Goal: Task Accomplishment & Management: Manage account settings

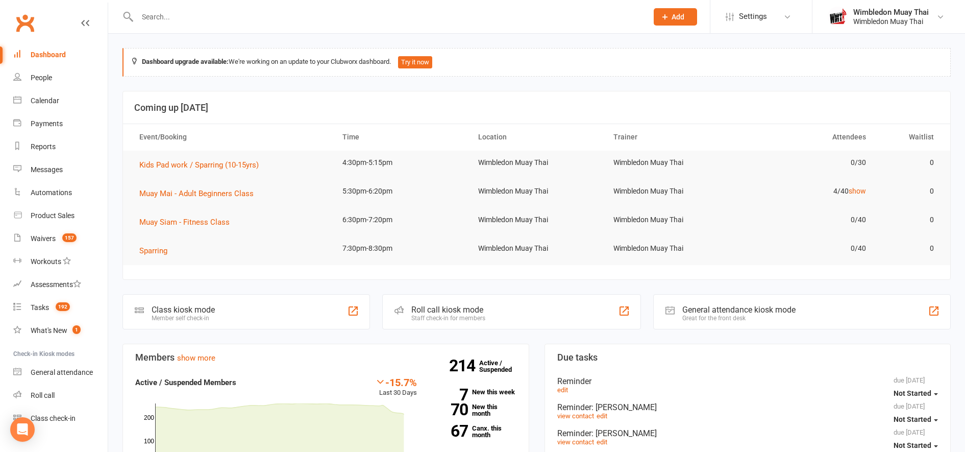
click at [162, 19] on input "text" at bounding box center [387, 17] width 506 height 14
type input "[PERSON_NAME]"
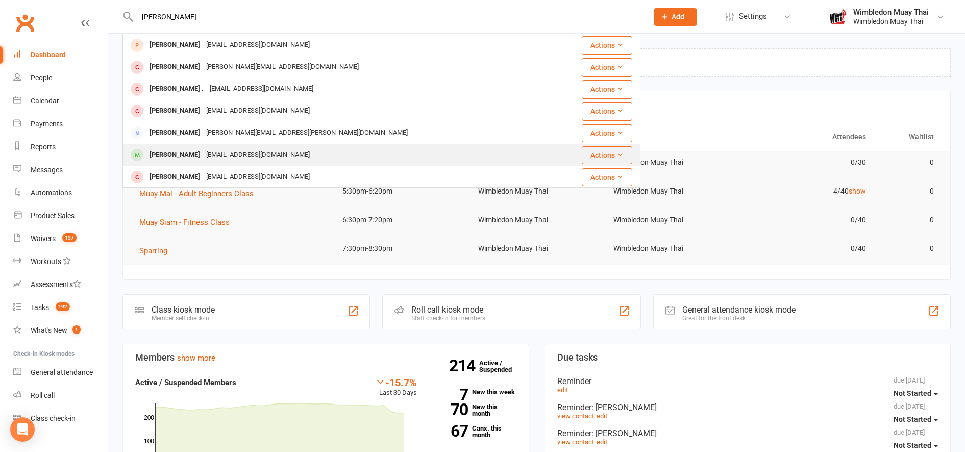
click at [203, 149] on div "[EMAIL_ADDRESS][DOMAIN_NAME]" at bounding box center [258, 155] width 110 height 15
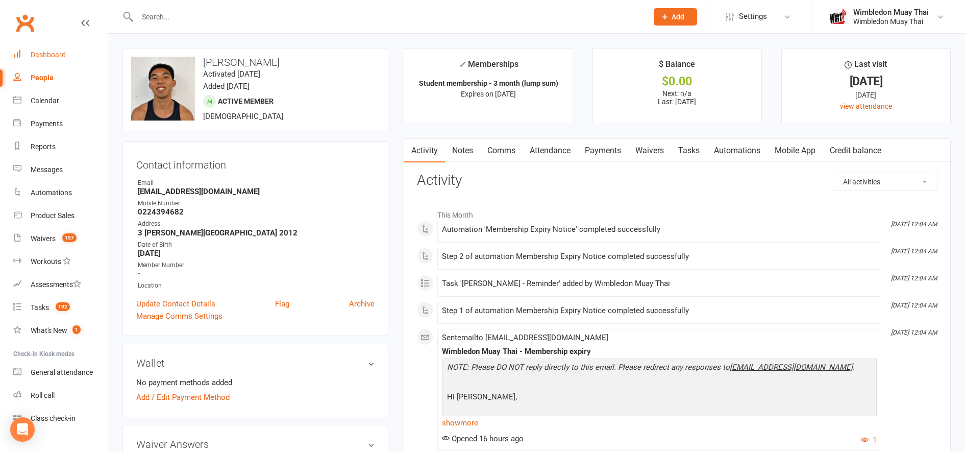
click at [48, 61] on link "Dashboard" at bounding box center [60, 54] width 94 height 23
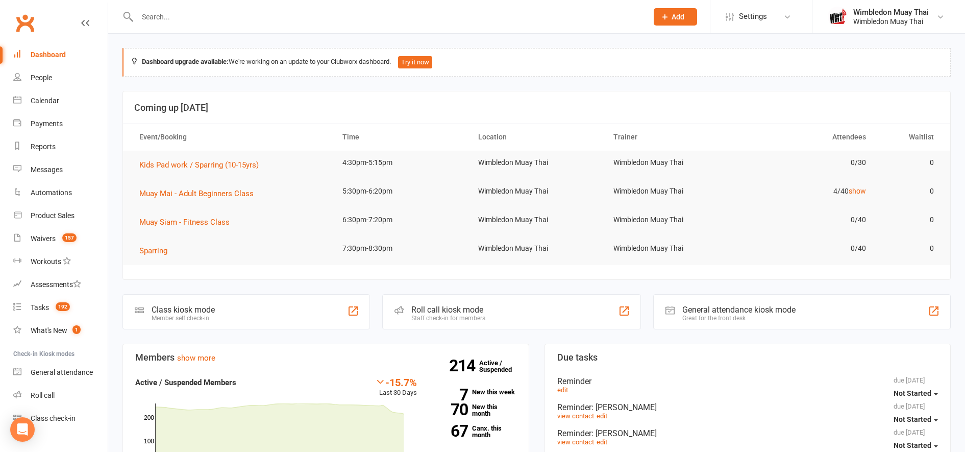
click at [303, 273] on section "Coming up [DATE] Event/Booking Time Location Trainer Attendees Waitlist Kids Pa…" at bounding box center [537, 185] width 828 height 189
click at [286, 13] on input "text" at bounding box center [387, 17] width 506 height 14
type input "a"
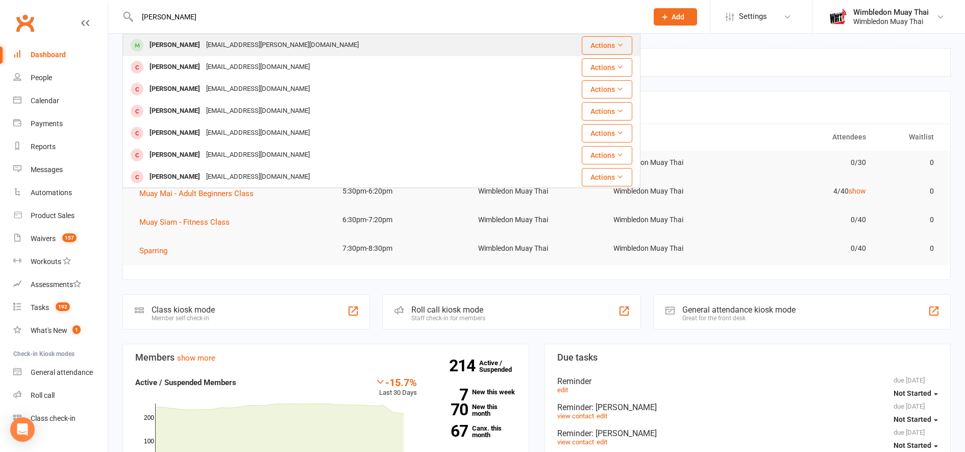
type input "[PERSON_NAME]"
click at [272, 53] on div "[EMAIL_ADDRESS][PERSON_NAME][DOMAIN_NAME]" at bounding box center [282, 45] width 159 height 15
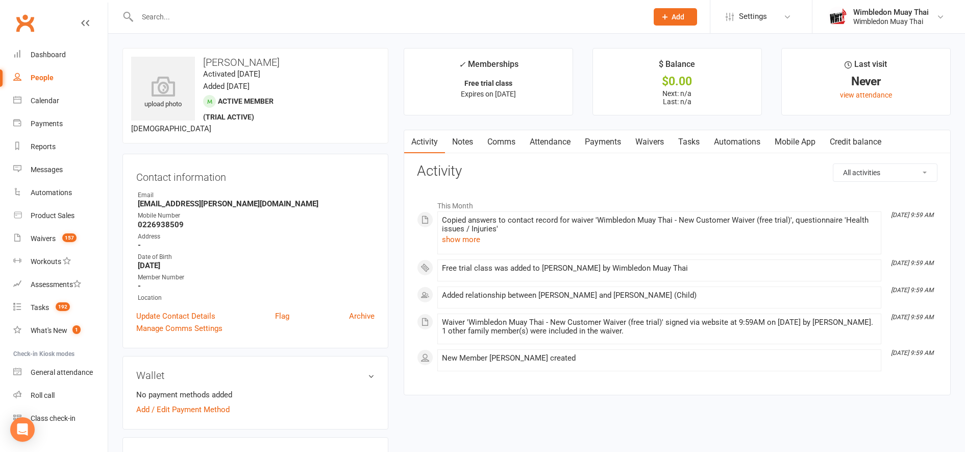
click at [569, 142] on link "Attendance" at bounding box center [550, 141] width 55 height 23
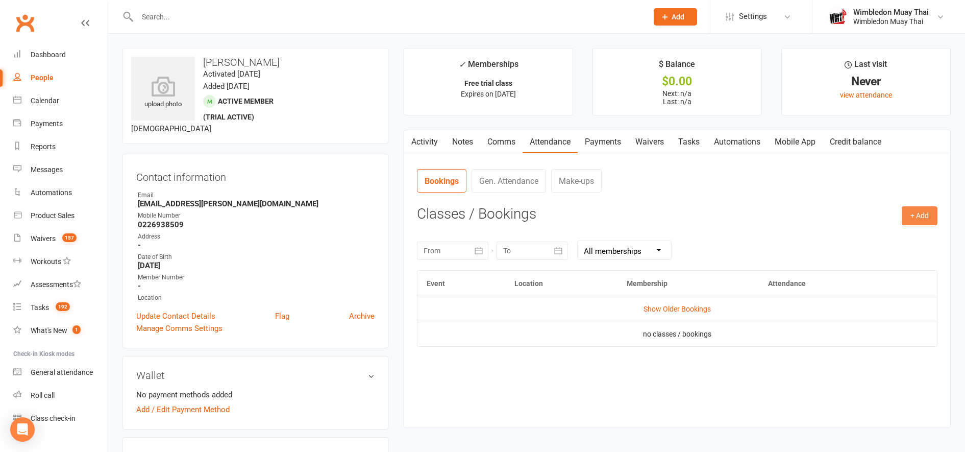
click at [924, 217] on button "+ Add" at bounding box center [920, 215] width 36 height 18
click at [907, 236] on link "Book Event" at bounding box center [886, 239] width 101 height 20
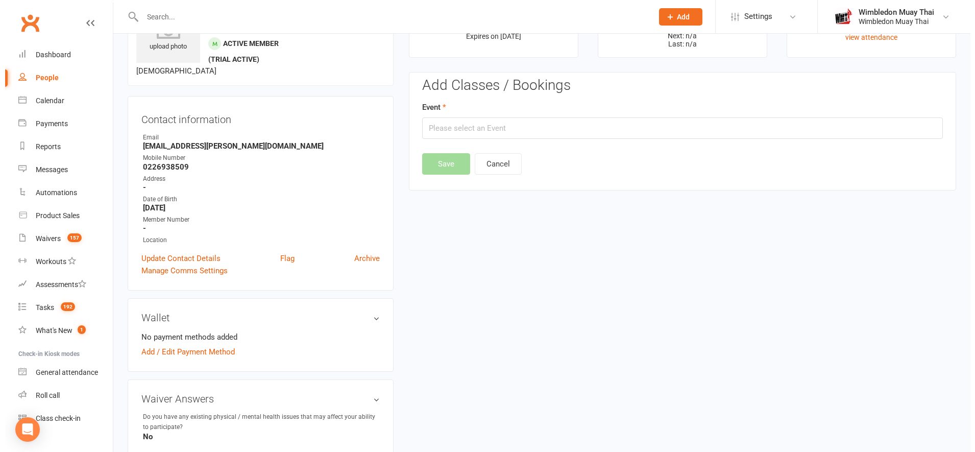
scroll to position [79, 0]
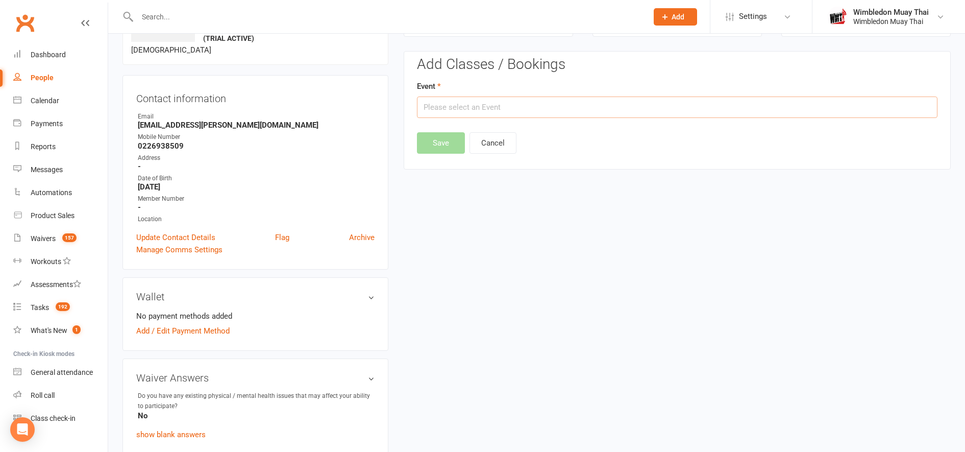
click at [467, 107] on input "text" at bounding box center [677, 106] width 521 height 21
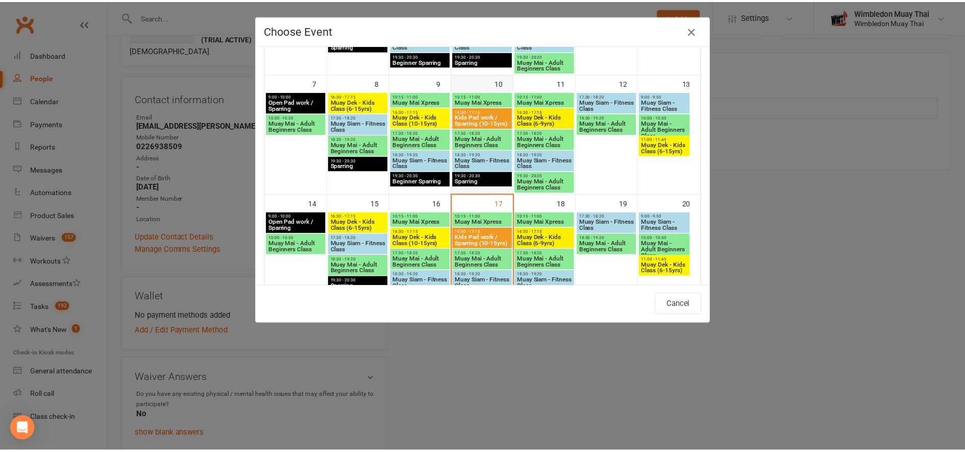
scroll to position [222, 0]
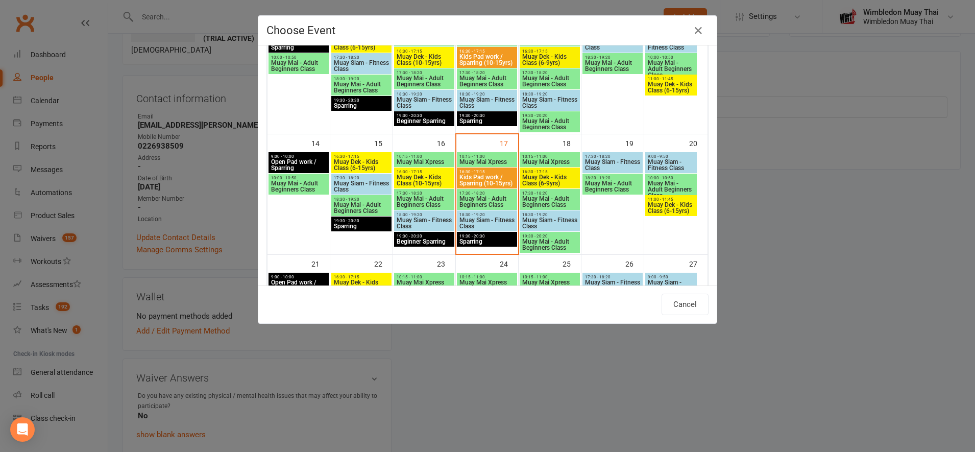
click at [679, 205] on span "Muay Dek - Kids Class (6-15yrs)" at bounding box center [670, 208] width 47 height 12
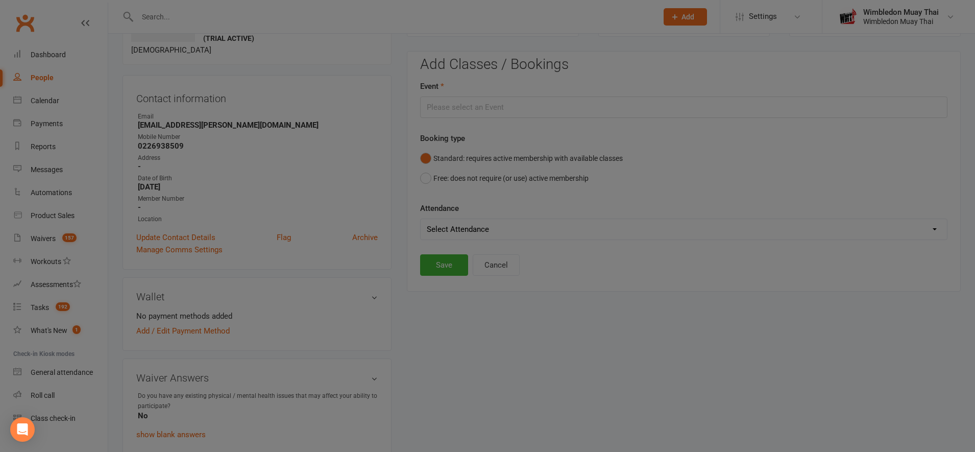
type input "Muay Dek - Kids Class (6-15yrs) - [DATE] 11:00:00 AM"
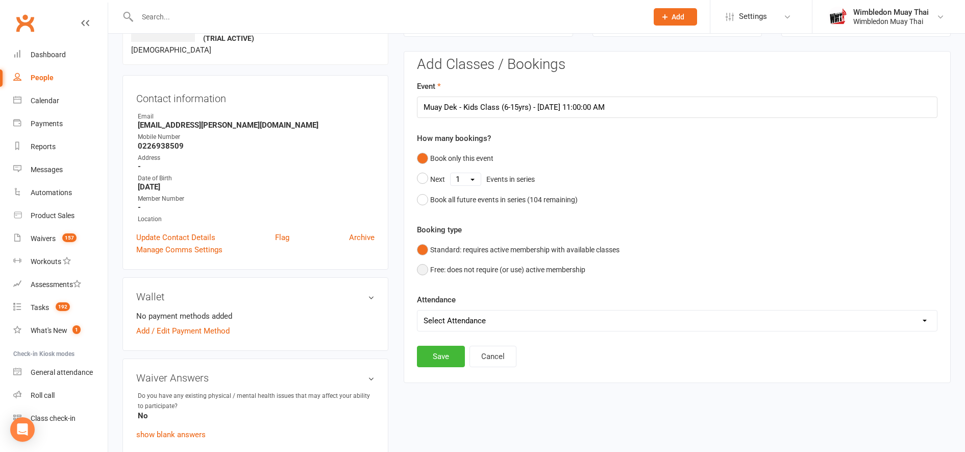
click at [461, 267] on button "Free: does not require (or use) active membership" at bounding box center [501, 269] width 168 height 19
click at [448, 250] on button "Standard: requires active membership with available classes" at bounding box center [518, 249] width 203 height 19
click at [447, 350] on button "Save" at bounding box center [441, 356] width 48 height 21
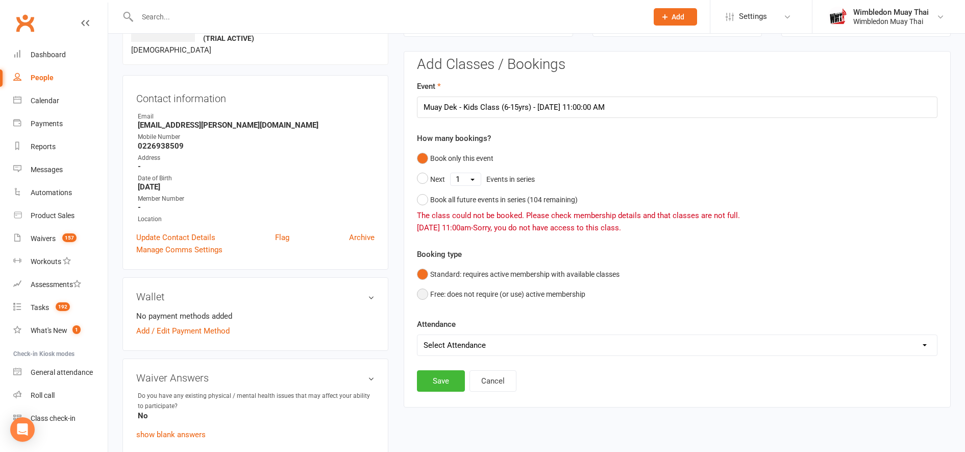
click at [451, 291] on button "Free: does not require (or use) active membership" at bounding box center [501, 293] width 168 height 19
click at [447, 377] on button "Save" at bounding box center [441, 380] width 48 height 21
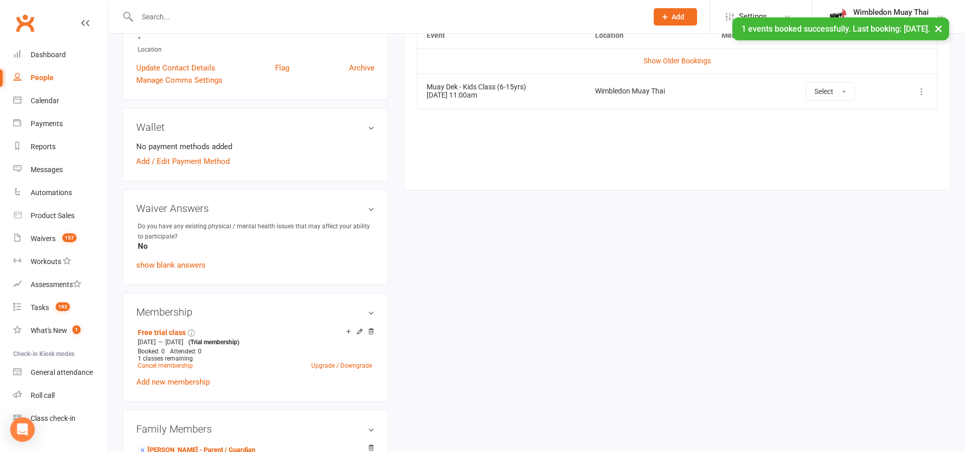
scroll to position [251, 0]
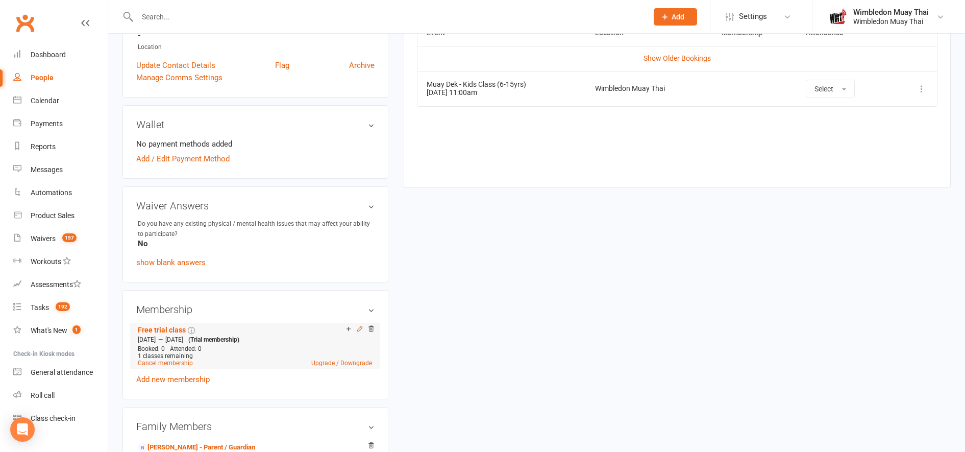
click at [361, 328] on icon at bounding box center [359, 328] width 5 height 5
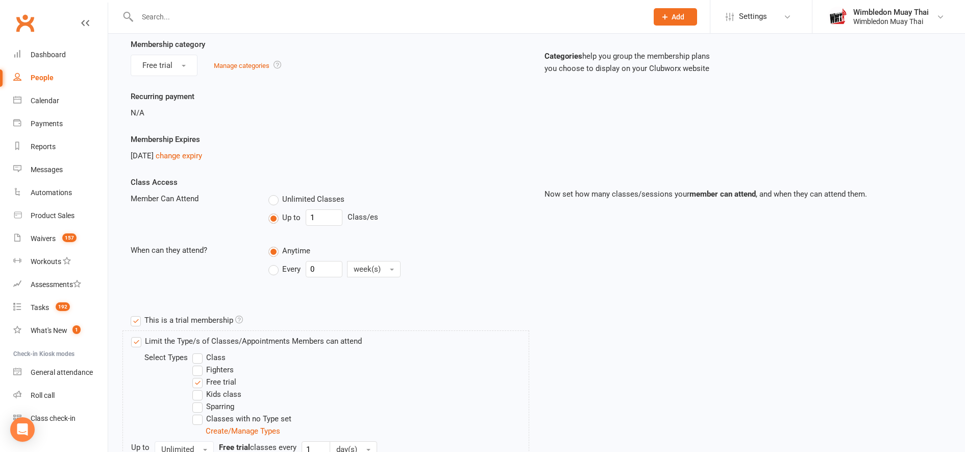
scroll to position [94, 0]
click at [324, 215] on input "1" at bounding box center [324, 217] width 37 height 16
type input "0"
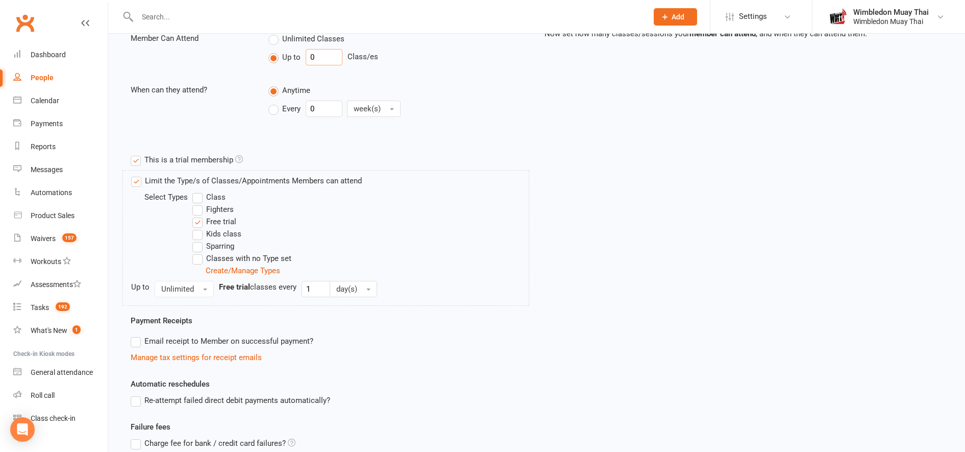
scroll to position [353, 0]
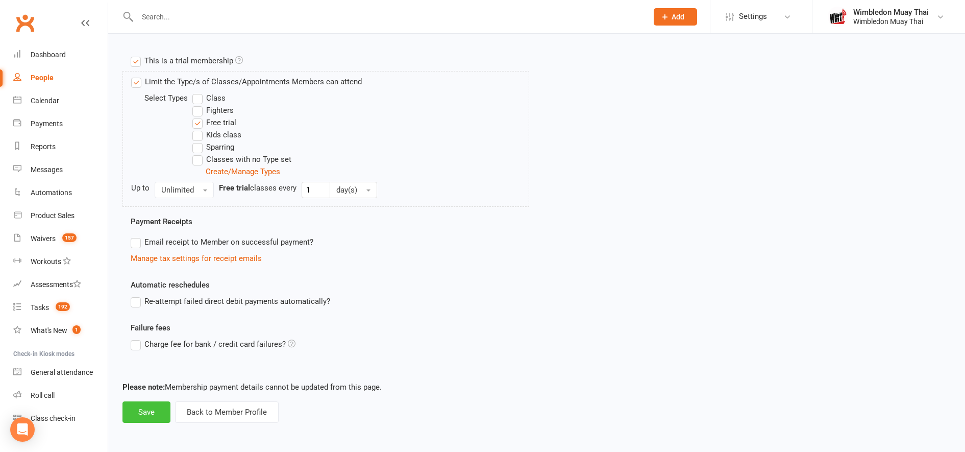
click at [162, 403] on button "Save" at bounding box center [147, 411] width 48 height 21
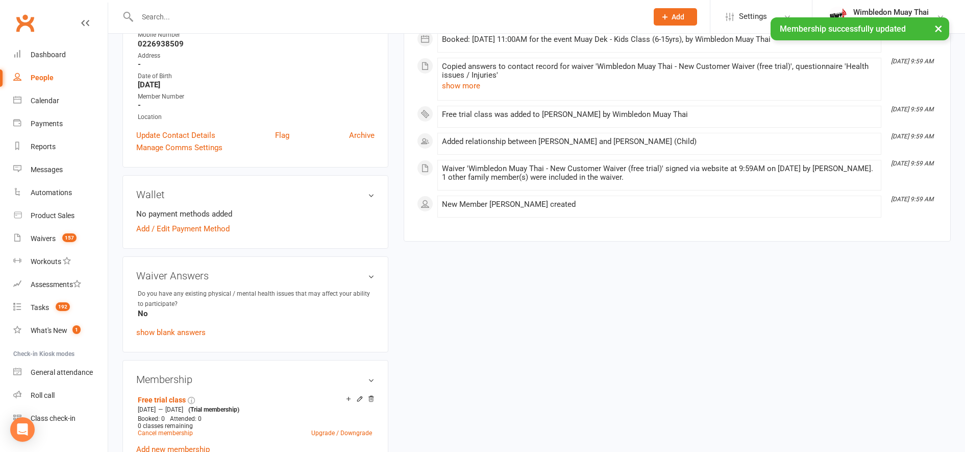
scroll to position [16, 0]
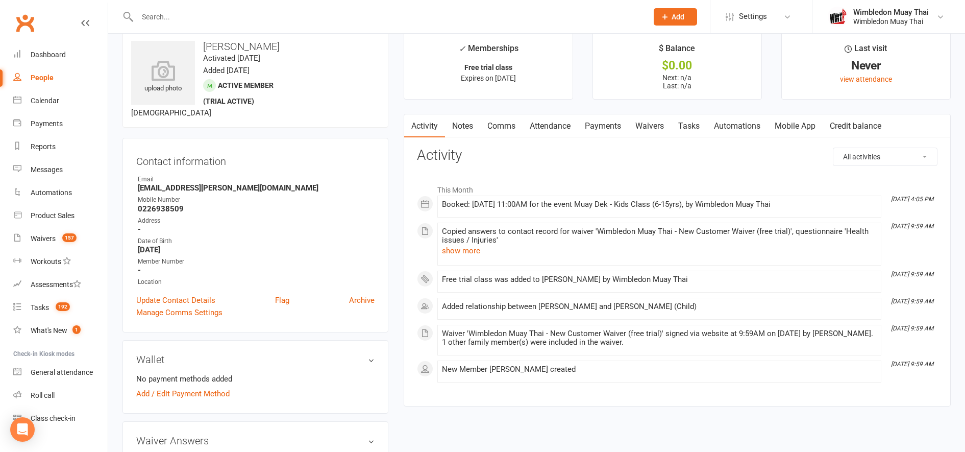
click at [505, 129] on link "Comms" at bounding box center [501, 125] width 42 height 23
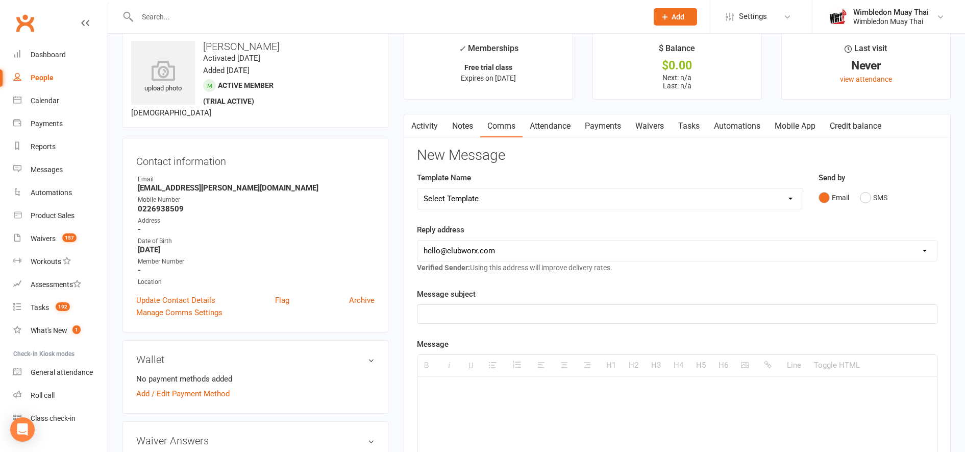
click at [548, 199] on select "Select Template [Email] Casual / close contact follow up [Email] Free trial - m…" at bounding box center [610, 198] width 385 height 20
select select "4"
click at [418, 188] on select "Select Template [Email] Casual / close contact follow up [Email] Free trial - m…" at bounding box center [610, 198] width 385 height 20
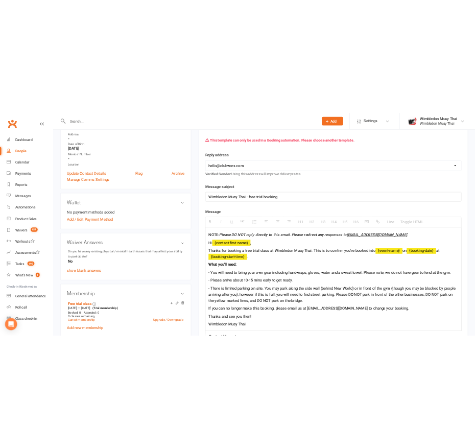
scroll to position [198, 0]
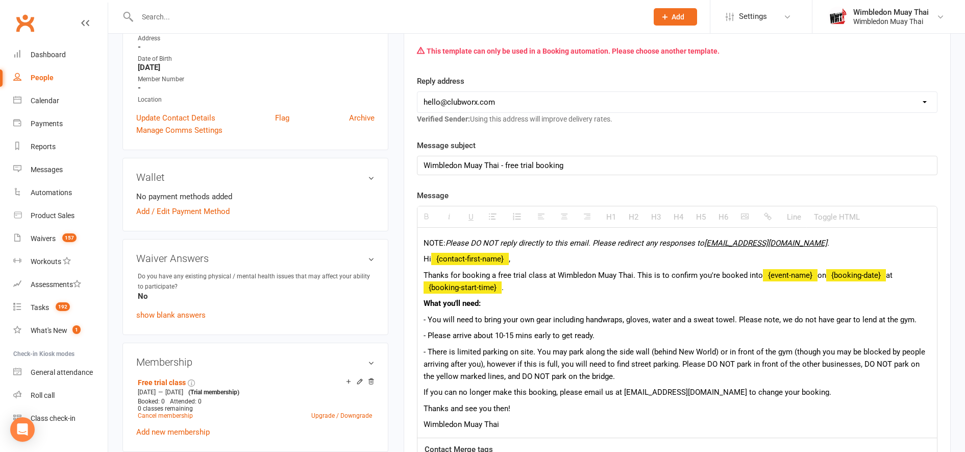
click at [812, 273] on p "Thanks for booking a free trial class at Wimbledon Muay Thai. This is to confir…" at bounding box center [677, 281] width 507 height 25
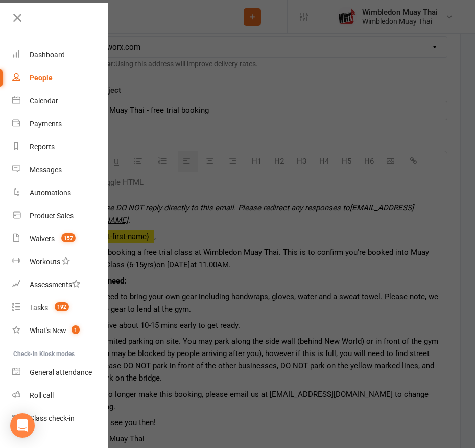
scroll to position [1356, 0]
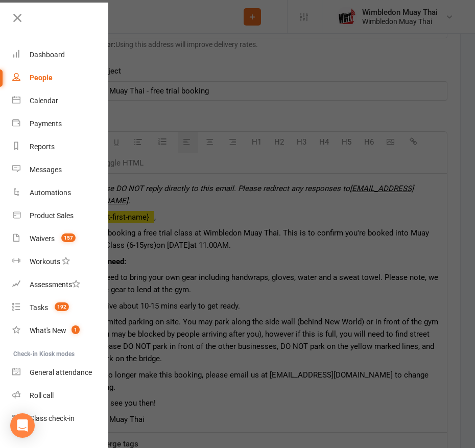
click at [220, 298] on div at bounding box center [237, 224] width 475 height 448
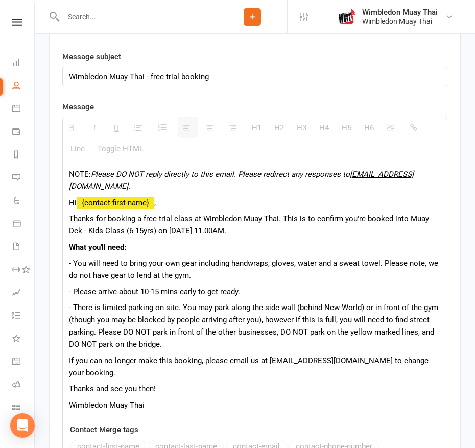
scroll to position [1371, 0]
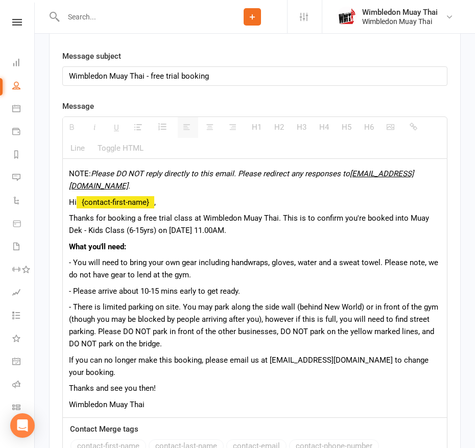
click at [156, 205] on p "Hi {contact-first-name} ," at bounding box center [255, 202] width 372 height 12
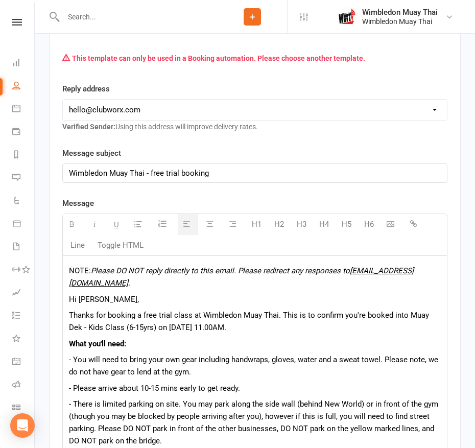
scroll to position [1274, 0]
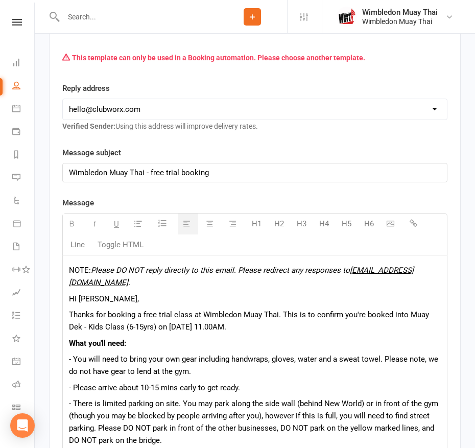
click at [159, 312] on div "NOTE: Please DO NOT reply directly to this email. Please redirect any responses…" at bounding box center [255, 384] width 384 height 259
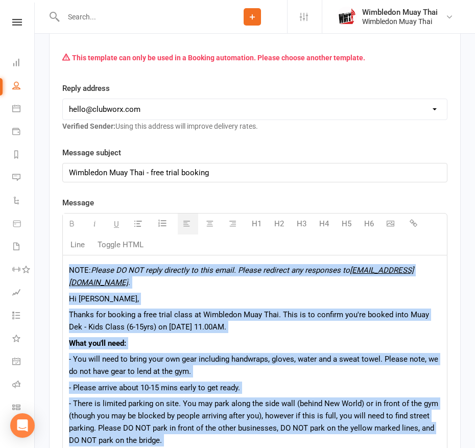
copy div "LORE: Ipsumd SI AME conse adipisci el sedd eiusm. Tempor incididu utl etdolorem…"
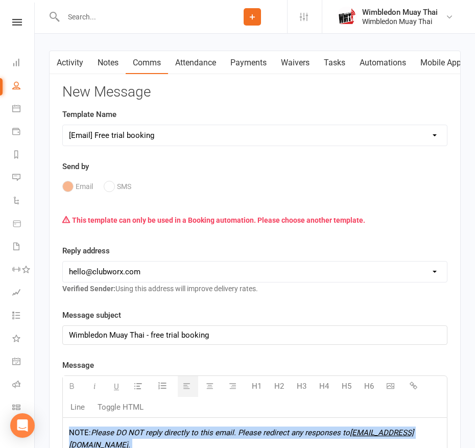
scroll to position [1085, 0]
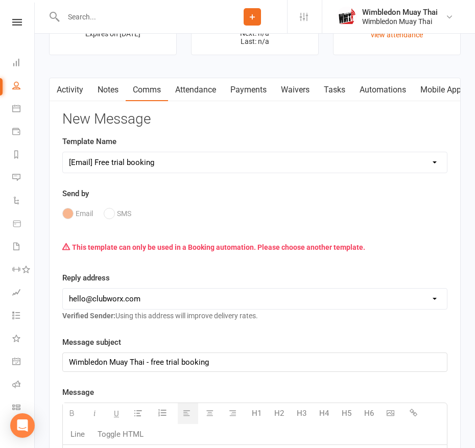
click at [132, 170] on select "Select Template [Email] Casual / close contact follow up [Email] Free trial - m…" at bounding box center [255, 162] width 384 height 20
select select "2"
click at [63, 157] on select "Select Template [Email] Casual / close contact follow up [Email] Free trial - m…" at bounding box center [255, 162] width 384 height 20
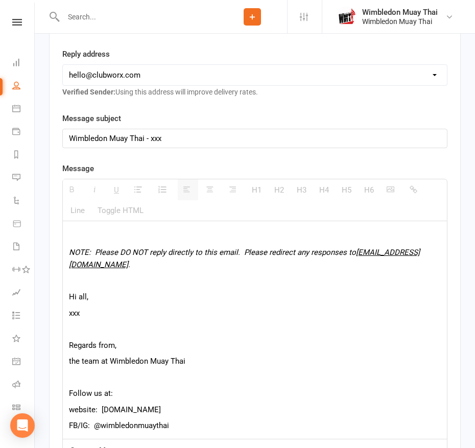
scroll to position [1274, 0]
click at [92, 243] on p at bounding box center [255, 237] width 372 height 12
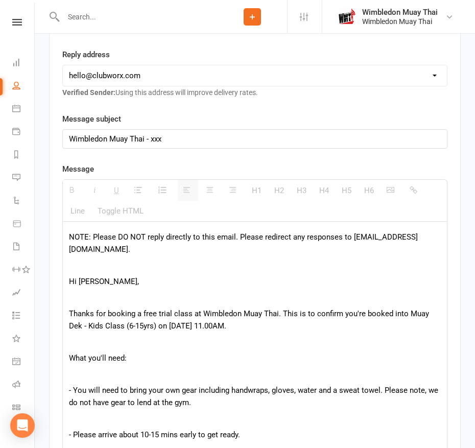
click at [179, 140] on div "Wimbledon Muay Thai - xxx" at bounding box center [255, 139] width 384 height 18
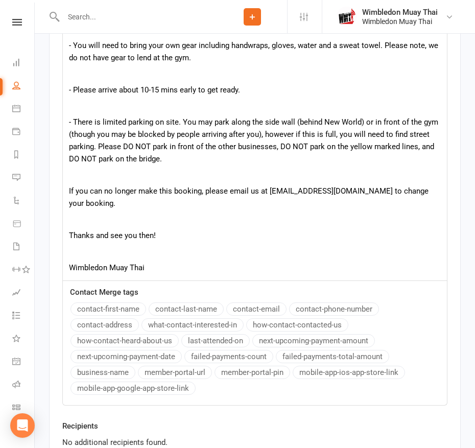
scroll to position [1730, 0]
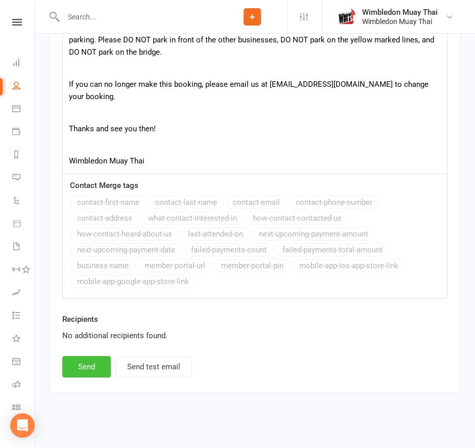
click at [93, 366] on button "Send" at bounding box center [86, 366] width 48 height 21
select select
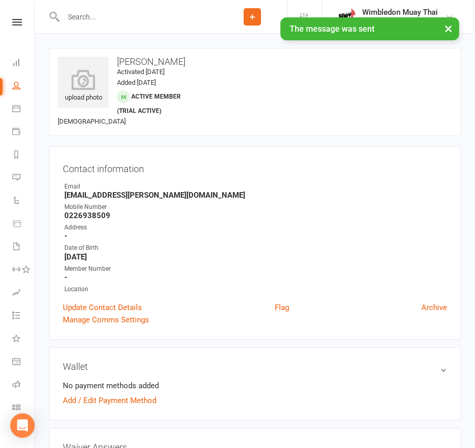
scroll to position [285, 0]
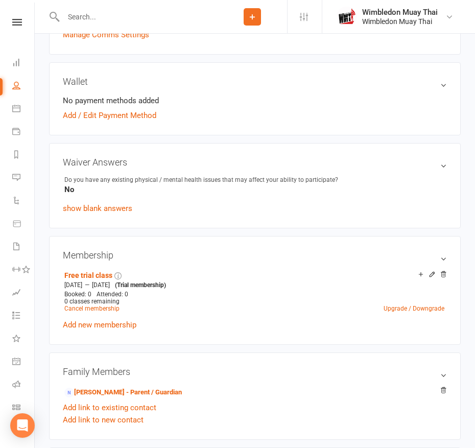
click at [346, 73] on div "Wallet No payment methods added Add / Edit Payment Method" at bounding box center [254, 98] width 411 height 73
click at [19, 61] on icon at bounding box center [16, 62] width 8 height 8
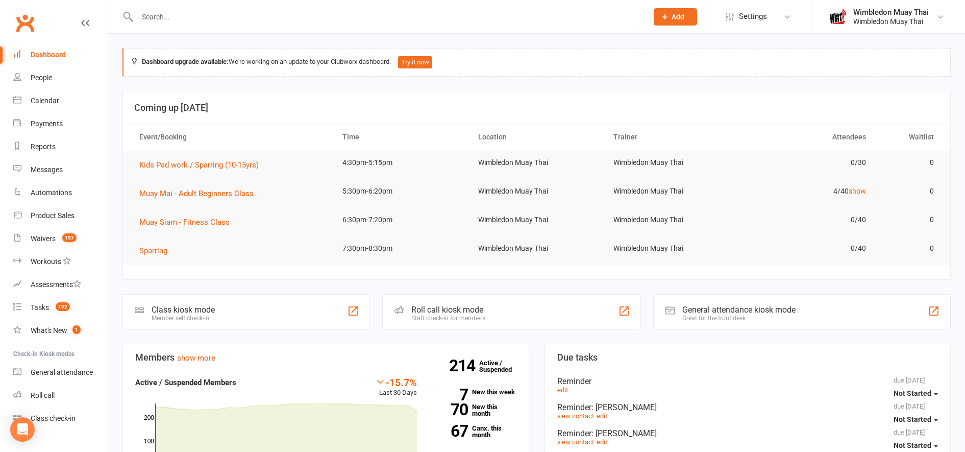
click at [178, 17] on input "text" at bounding box center [387, 17] width 506 height 14
type input "[PERSON_NAME]"
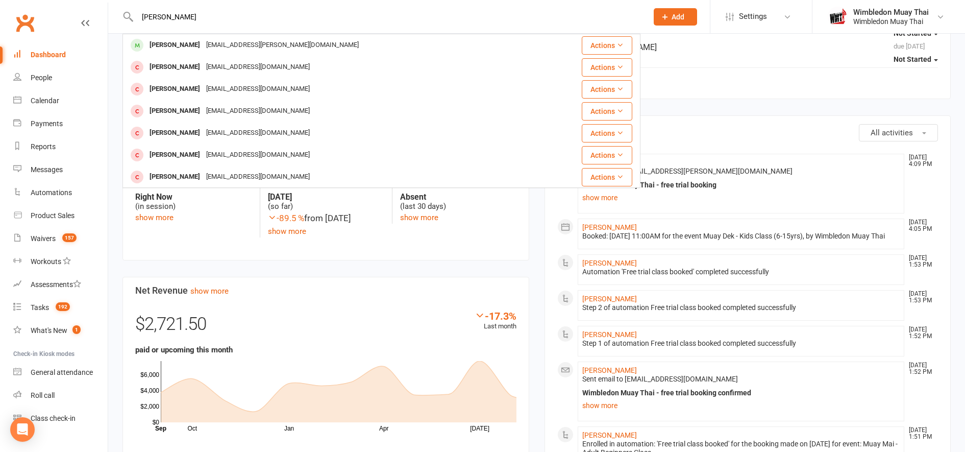
scroll to position [243, 0]
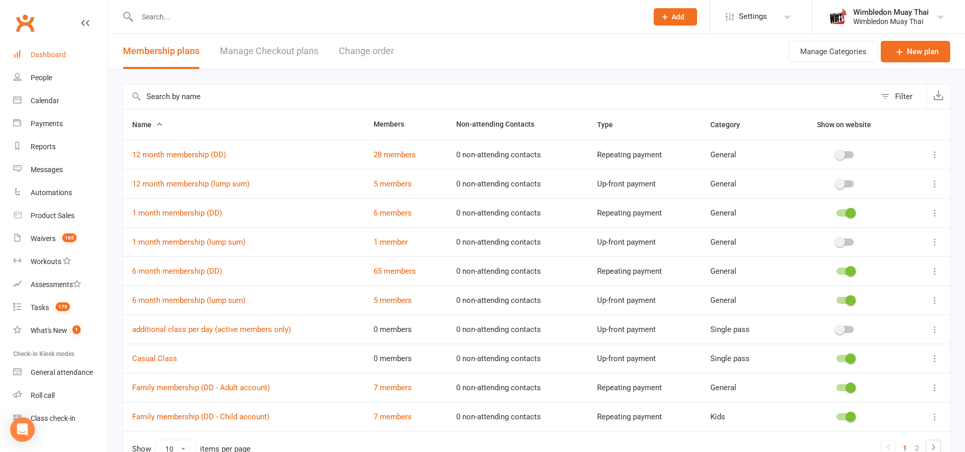
click at [29, 58] on link "Dashboard" at bounding box center [60, 54] width 94 height 23
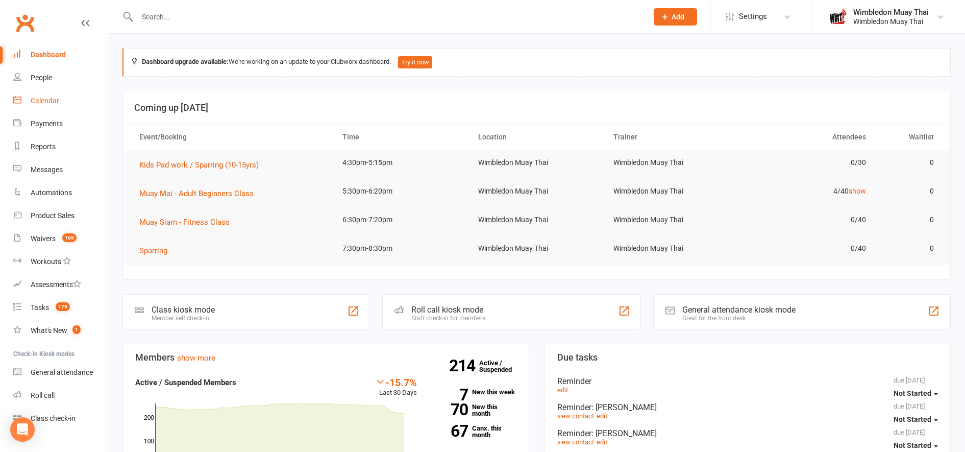
click at [49, 108] on link "Calendar" at bounding box center [60, 100] width 94 height 23
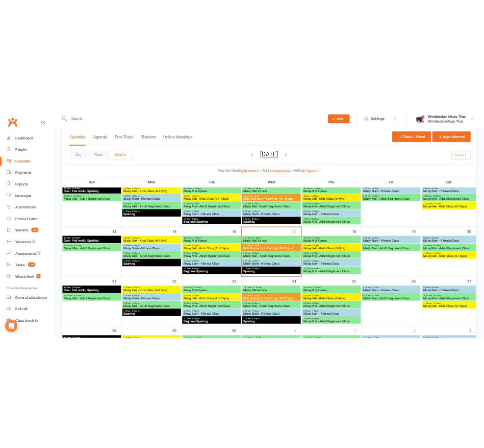
scroll to position [182, 0]
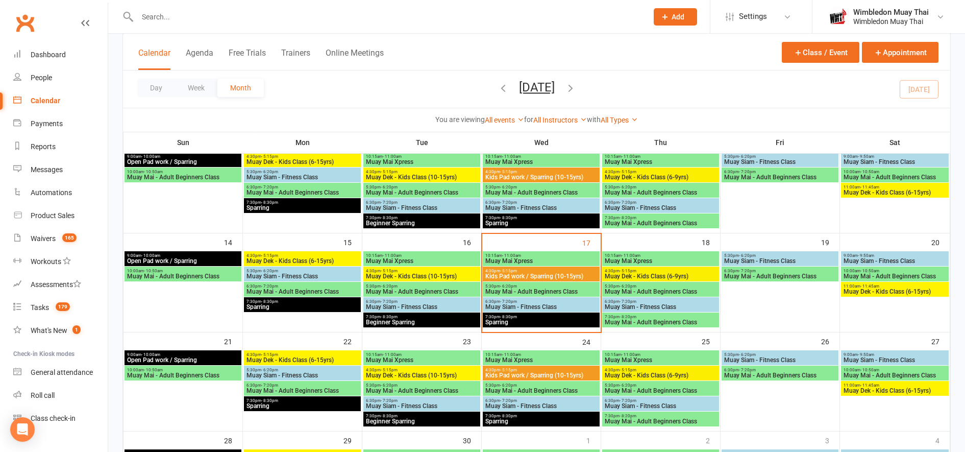
click at [883, 289] on span "Muay Dek - Kids Class (6-15yrs)" at bounding box center [895, 291] width 104 height 6
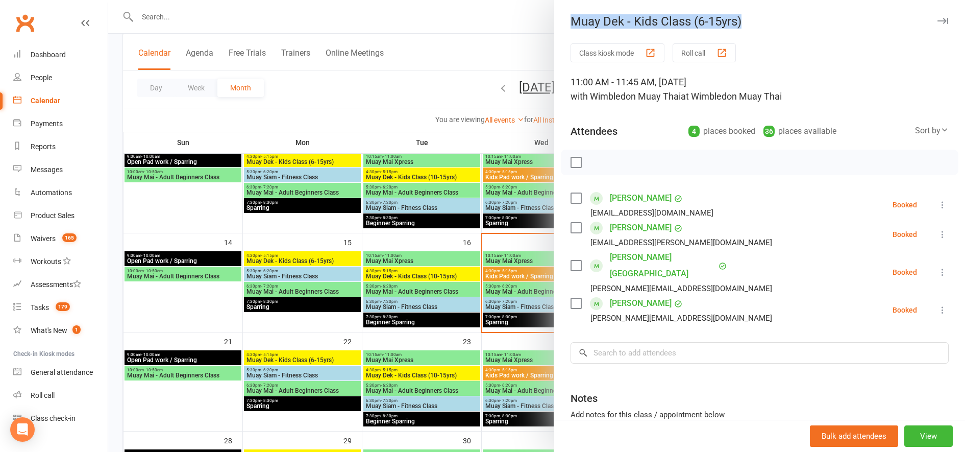
drag, startPoint x: 738, startPoint y: 25, endPoint x: 559, endPoint y: 34, distance: 179.4
click at [559, 34] on div "Muay Dek - Kids Class (6-15yrs) Class kiosk mode Roll call 11:00 AM - 11:45 AM,…" at bounding box center [759, 226] width 411 height 452
copy div "Muay Dek - Kids Class (6-15yrs)"
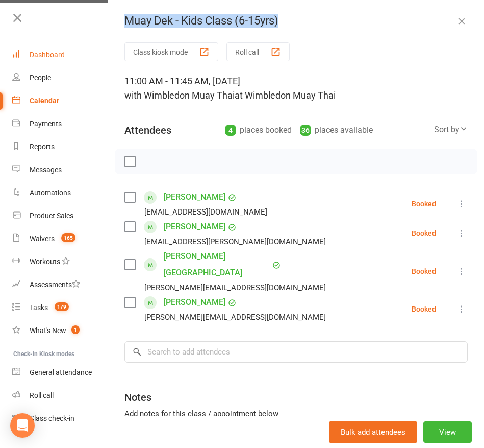
click at [47, 53] on div "Dashboard" at bounding box center [47, 55] width 35 height 8
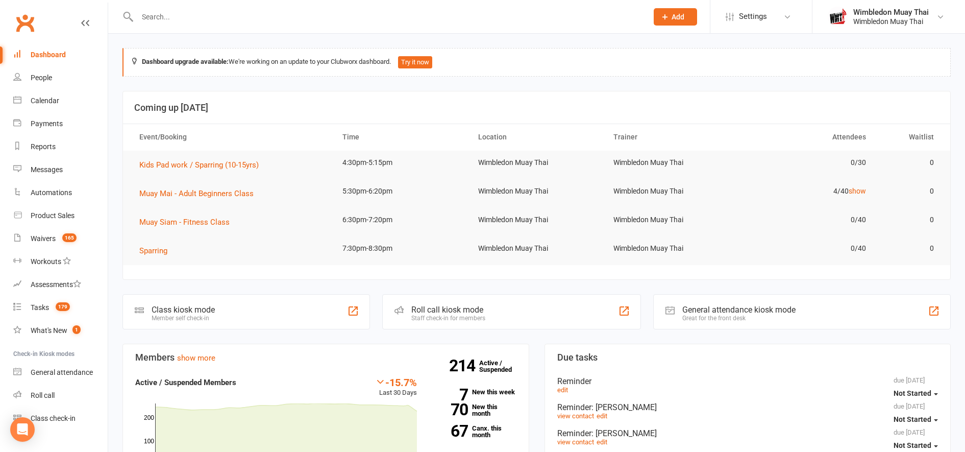
click at [283, 27] on div at bounding box center [382, 16] width 518 height 33
click at [282, 23] on input "text" at bounding box center [387, 17] width 506 height 14
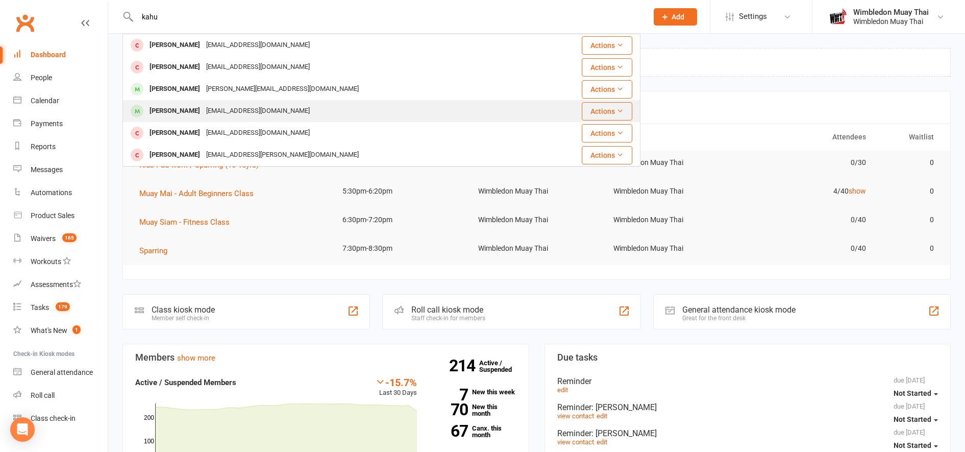
type input "kahu"
click at [198, 104] on div "Kahurangi George" at bounding box center [174, 111] width 57 height 15
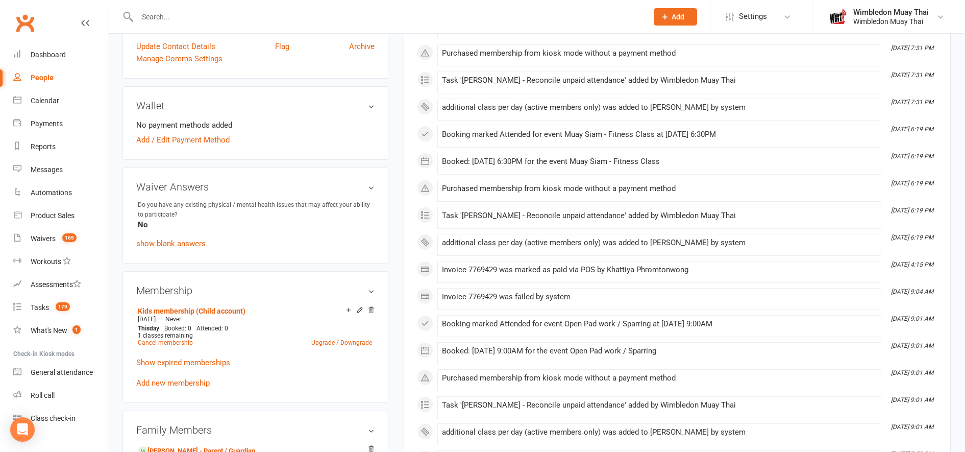
scroll to position [263, 0]
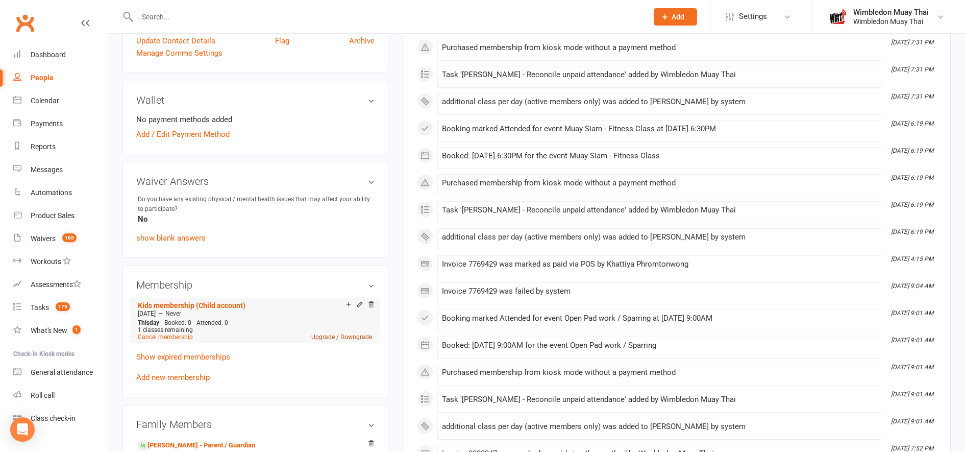
click at [327, 336] on link "Upgrade / Downgrade" at bounding box center [341, 336] width 61 height 7
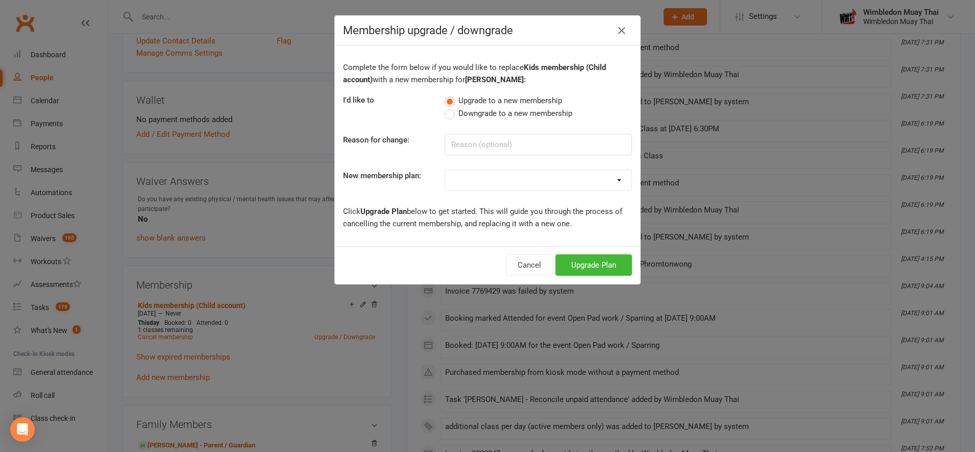
click at [532, 178] on select "Casual Class additional class per day (active members only) 6 month membership …" at bounding box center [538, 180] width 186 height 20
select select "4"
click at [445, 170] on select "Casual Class additional class per day (active members only) 6 month membership …" at bounding box center [538, 180] width 186 height 20
click at [575, 273] on button "Upgrade Plan" at bounding box center [593, 264] width 77 height 21
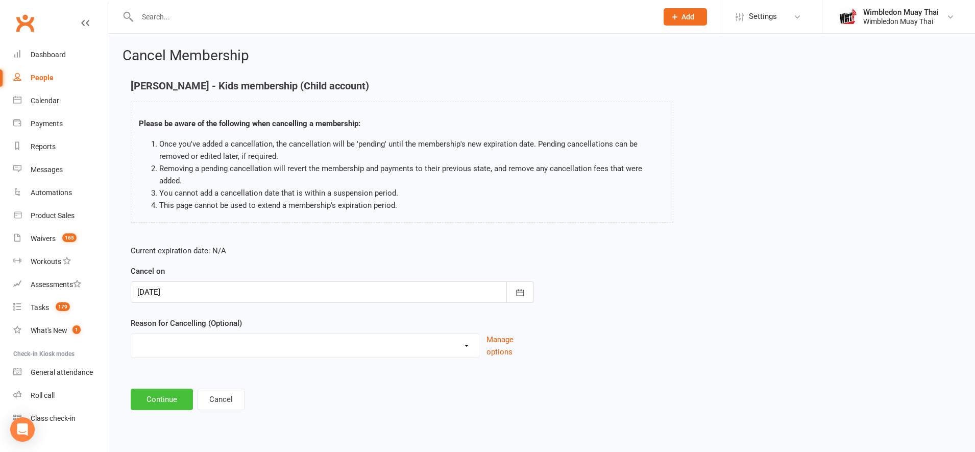
click at [171, 388] on button "Continue" at bounding box center [162, 398] width 62 height 21
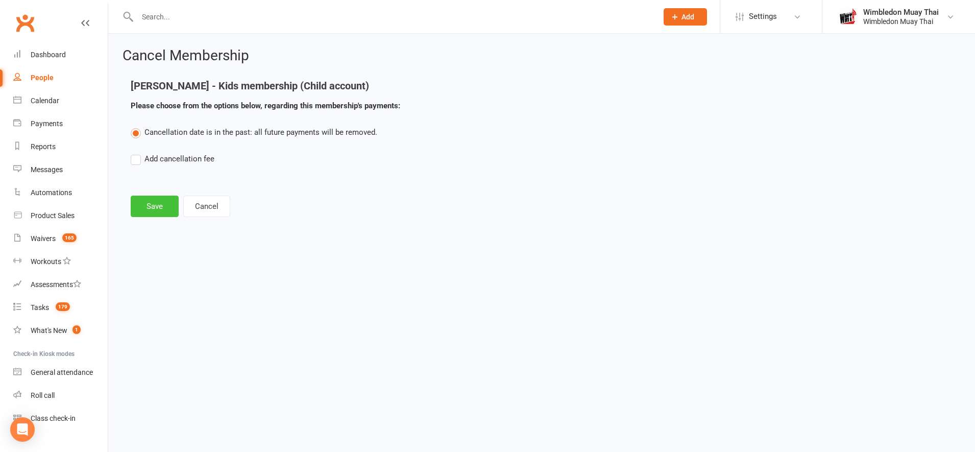
click at [161, 200] on button "Save" at bounding box center [155, 205] width 48 height 21
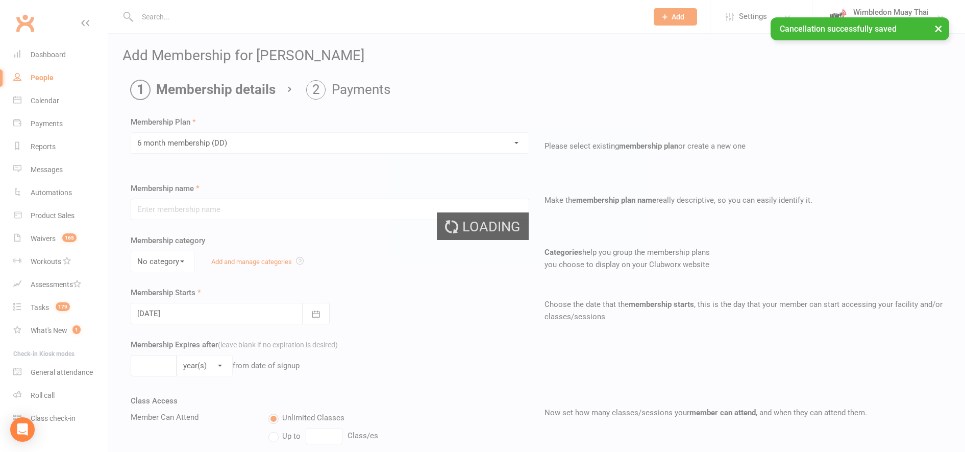
type input "6 month membership (DD)"
select select "2"
type input "0"
type input "1"
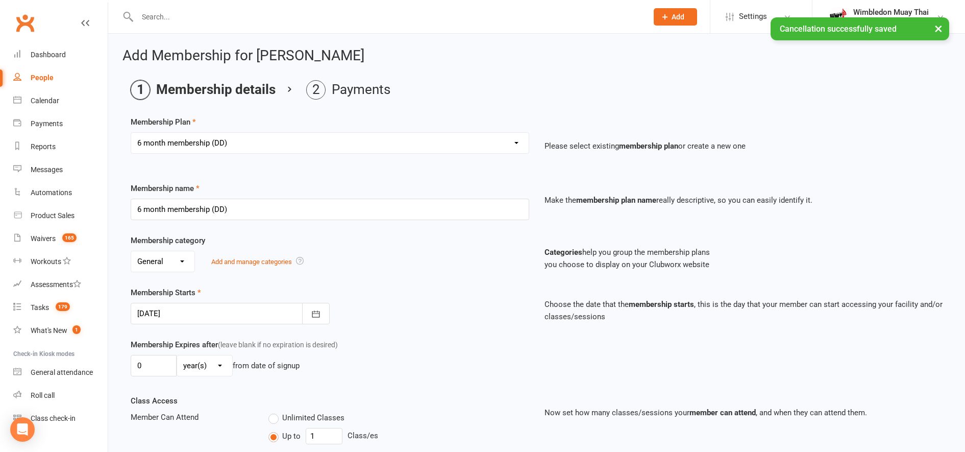
type input "17 Sep 2025"
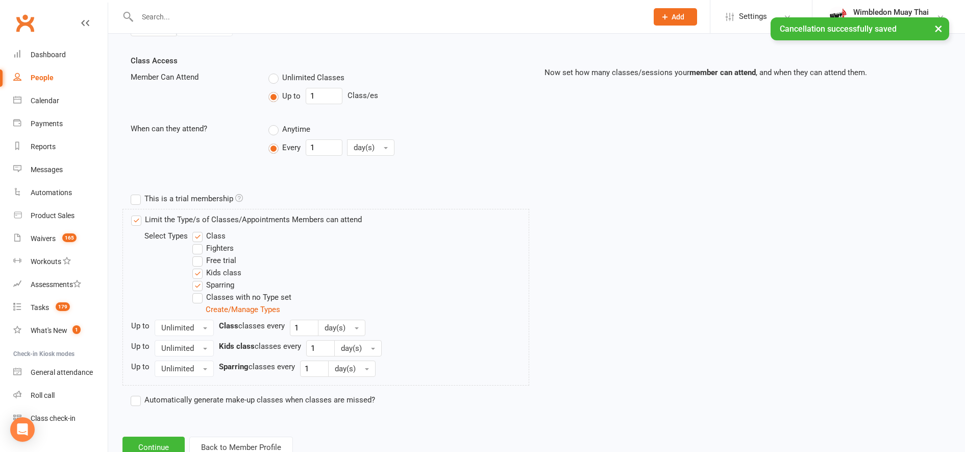
scroll to position [375, 0]
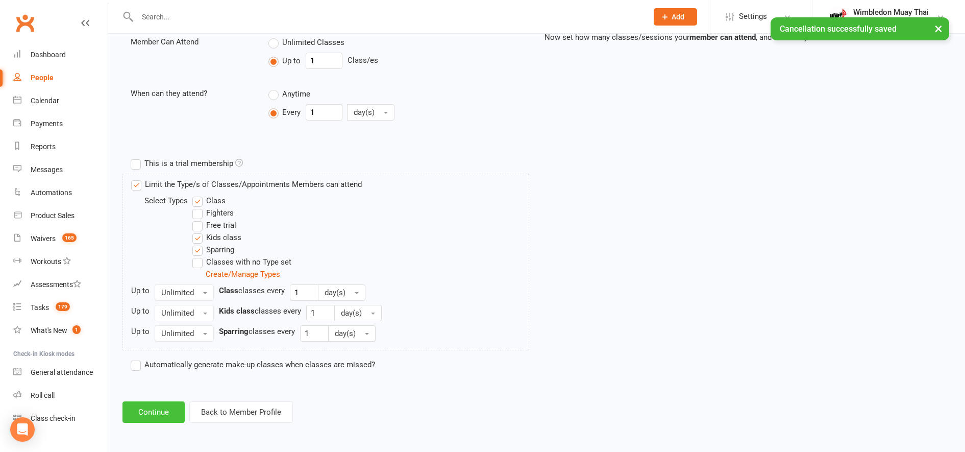
click at [157, 406] on button "Continue" at bounding box center [154, 411] width 62 height 21
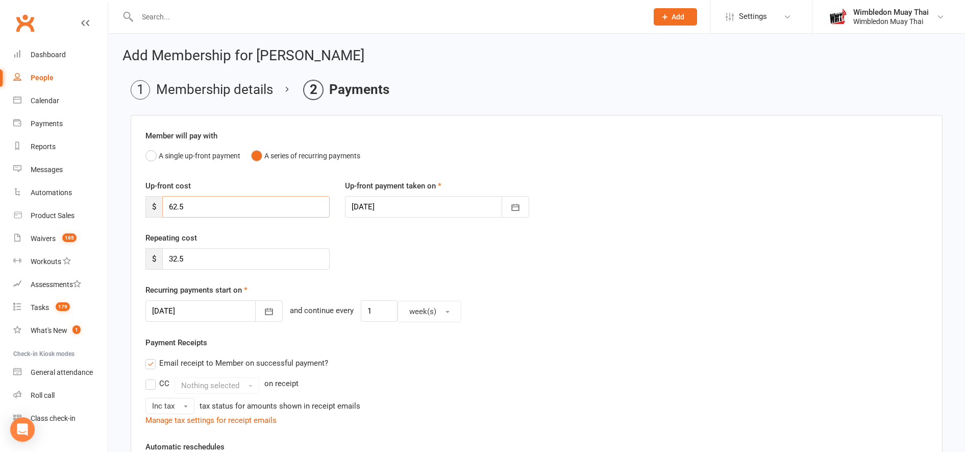
click at [260, 202] on input "62.5" at bounding box center [245, 206] width 167 height 21
type input "6"
click at [261, 261] on input "32.5" at bounding box center [245, 258] width 167 height 21
type input "3"
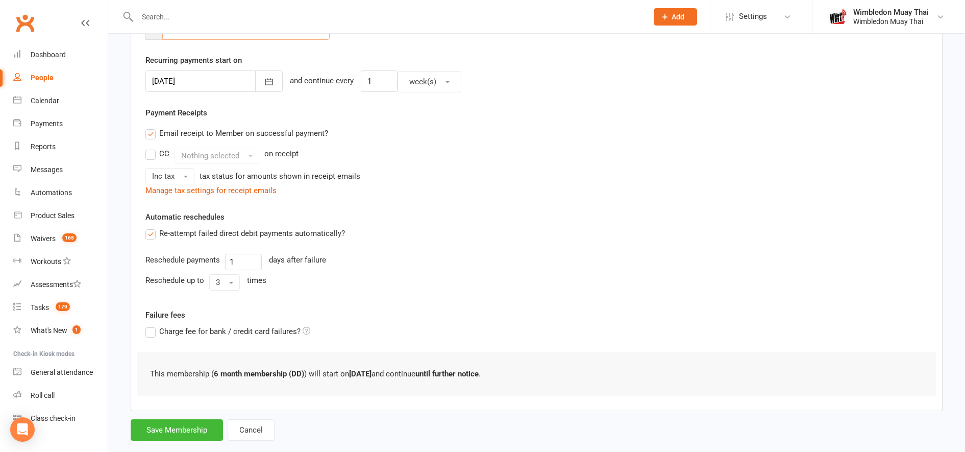
scroll to position [231, 0]
click at [153, 133] on label "Email receipt to Member on successful payment?" at bounding box center [236, 132] width 183 height 12
click at [152, 126] on input "Email receipt to Member on successful payment?" at bounding box center [148, 126] width 7 height 0
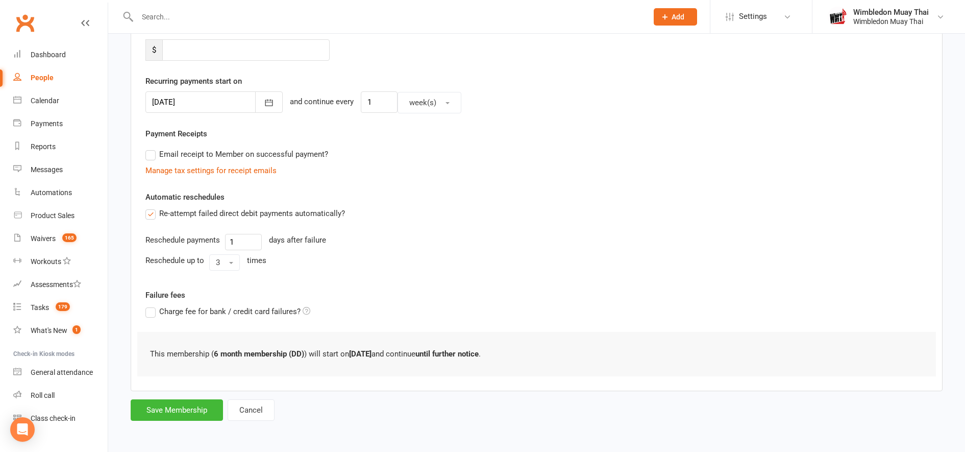
click at [151, 216] on label "Re-attempt failed direct debit payments automatically?" at bounding box center [245, 213] width 200 height 12
click at [151, 207] on input "Re-attempt failed direct debit payments automatically?" at bounding box center [148, 207] width 7 height 0
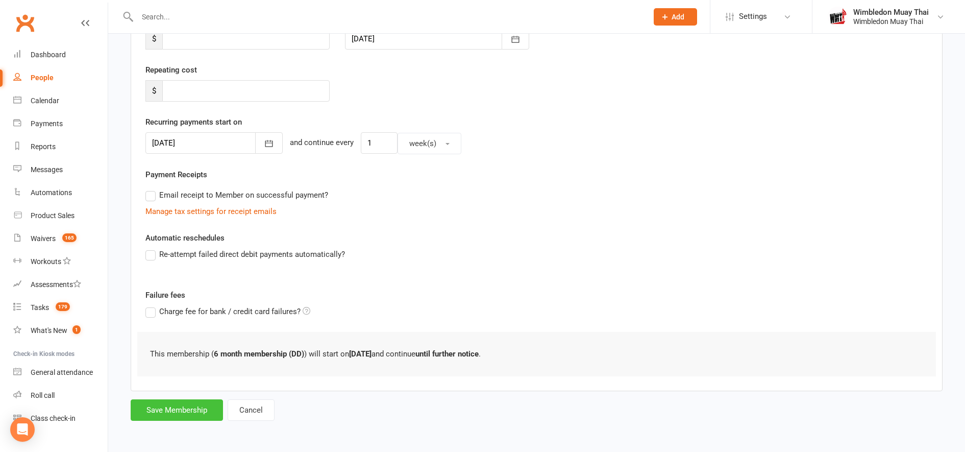
click at [167, 414] on button "Save Membership" at bounding box center [177, 409] width 92 height 21
type input "0"
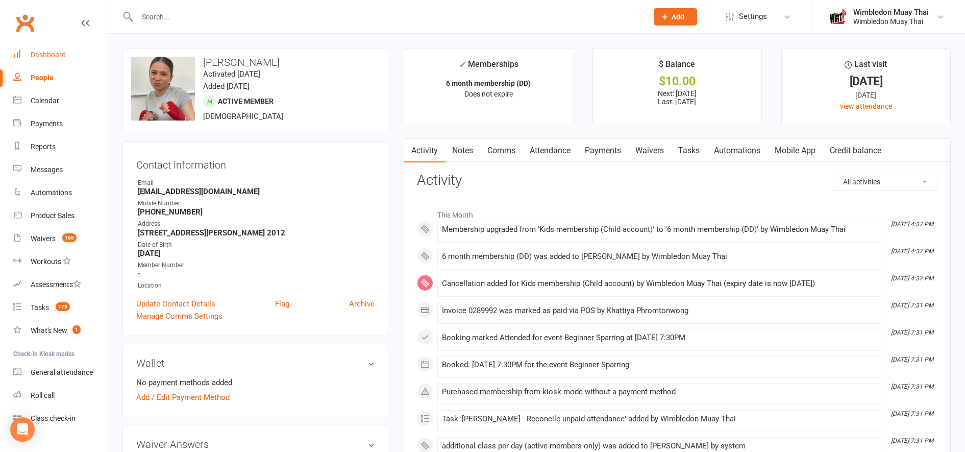
click at [52, 56] on div "Dashboard" at bounding box center [48, 55] width 35 height 8
